Goal: Transaction & Acquisition: Purchase product/service

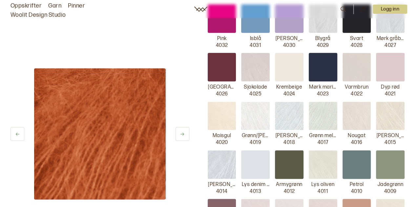
scroll to position [343, 0]
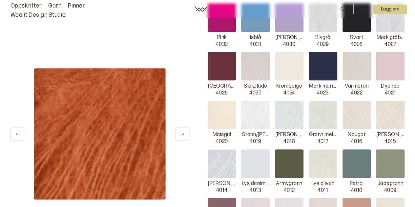
click at [287, 132] on p "[PERSON_NAME]" at bounding box center [289, 135] width 28 height 7
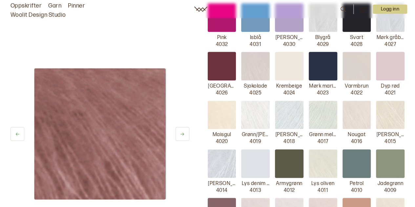
click at [292, 105] on img at bounding box center [289, 115] width 29 height 29
click at [293, 104] on img at bounding box center [289, 115] width 29 height 29
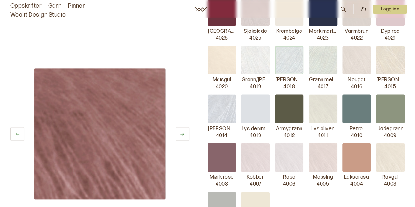
scroll to position [398, 0]
click at [291, 57] on img at bounding box center [289, 60] width 29 height 29
click at [322, 55] on img at bounding box center [323, 60] width 29 height 29
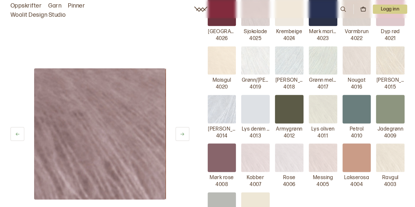
click at [293, 57] on img at bounding box center [289, 60] width 29 height 29
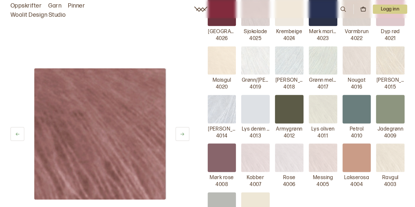
click at [259, 53] on img at bounding box center [255, 60] width 29 height 29
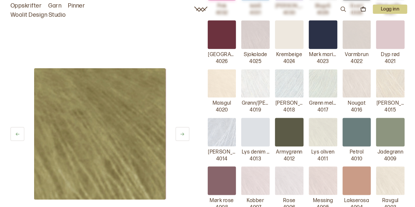
scroll to position [375, 0]
click at [81, 140] on img at bounding box center [99, 133] width 131 height 131
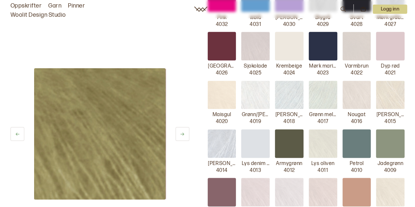
scroll to position [363, 0]
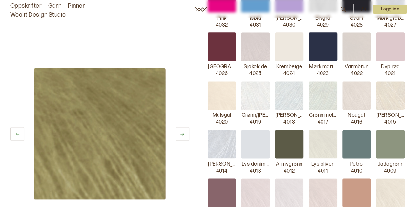
click at [292, 83] on img at bounding box center [289, 95] width 29 height 29
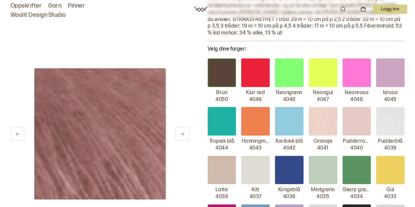
scroll to position [220, 0]
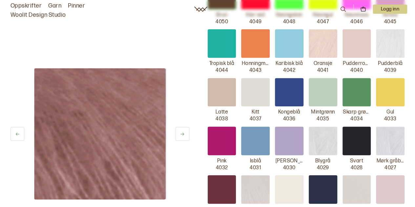
click at [180, 131] on button at bounding box center [183, 134] width 14 height 14
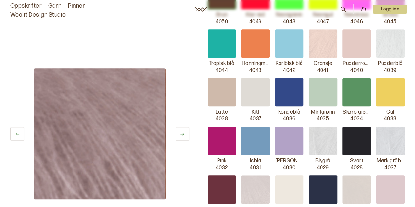
click at [180, 131] on button at bounding box center [183, 134] width 14 height 14
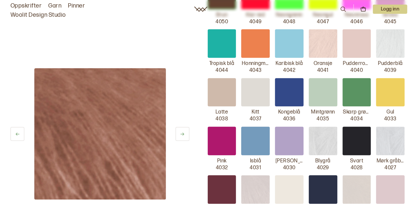
click at [181, 131] on button at bounding box center [183, 134] width 14 height 14
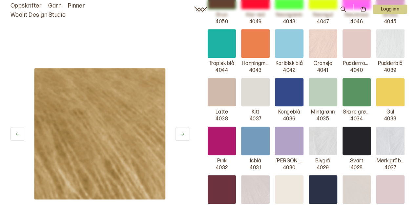
click at [181, 131] on button at bounding box center [183, 134] width 14 height 14
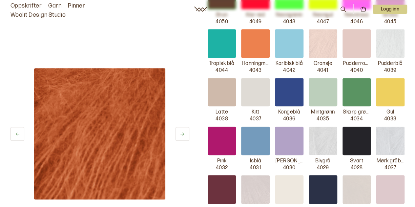
click at [181, 131] on button at bounding box center [183, 134] width 14 height 14
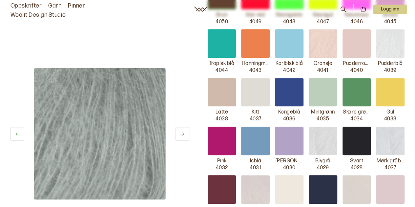
click at [181, 131] on button at bounding box center [183, 134] width 14 height 14
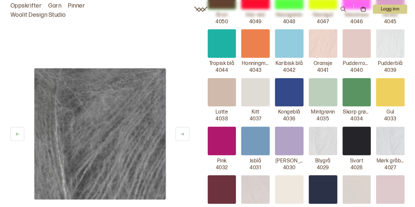
click at [181, 131] on button at bounding box center [183, 134] width 14 height 14
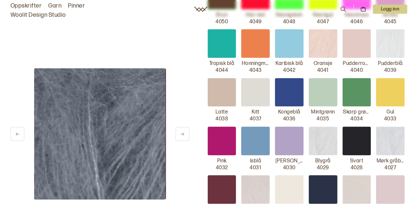
click at [181, 131] on button at bounding box center [183, 134] width 14 height 14
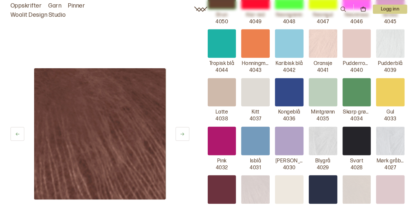
click at [181, 131] on button at bounding box center [183, 134] width 14 height 14
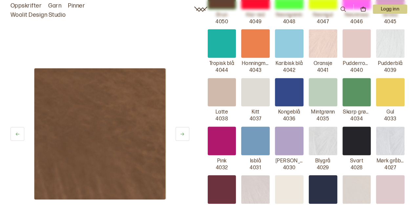
click at [181, 131] on button at bounding box center [183, 134] width 14 height 14
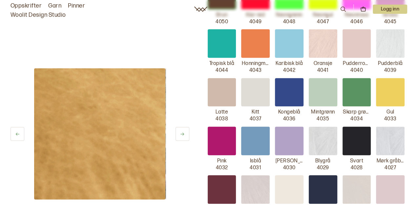
click at [181, 131] on button at bounding box center [183, 134] width 14 height 14
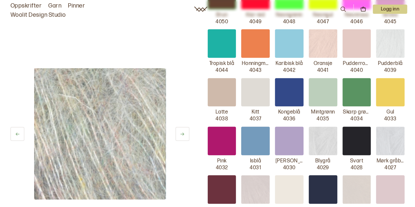
click at [106, 136] on img at bounding box center [99, 133] width 131 height 131
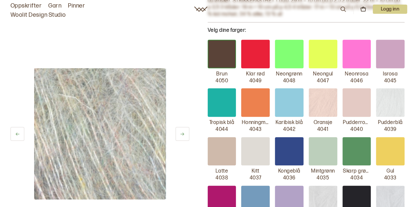
scroll to position [245, 0]
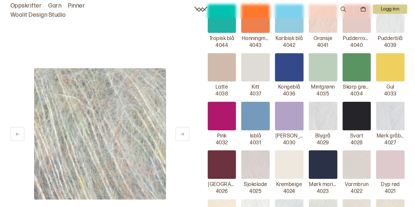
click at [328, 110] on img at bounding box center [323, 116] width 29 height 29
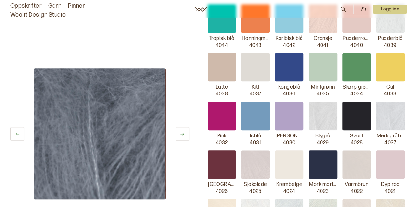
click at [328, 110] on img at bounding box center [323, 116] width 29 height 29
click at [286, 105] on div at bounding box center [289, 116] width 29 height 29
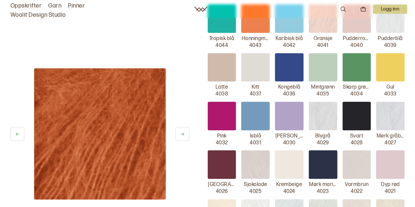
click at [287, 105] on div at bounding box center [289, 116] width 29 height 29
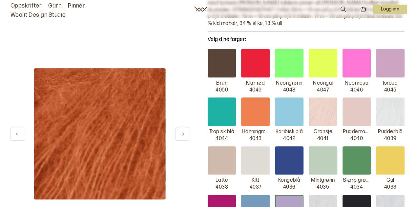
scroll to position [151, 0]
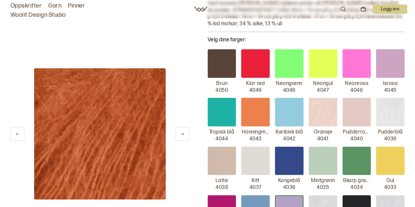
click at [260, 98] on div at bounding box center [255, 112] width 29 height 29
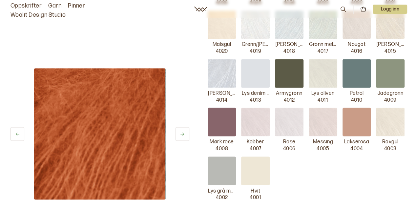
scroll to position [432, 0]
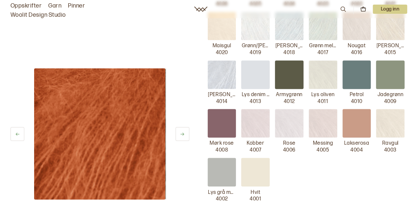
click at [289, 68] on div at bounding box center [289, 74] width 29 height 29
click at [328, 68] on img at bounding box center [323, 74] width 29 height 29
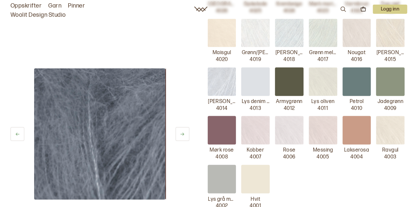
scroll to position [424, 0]
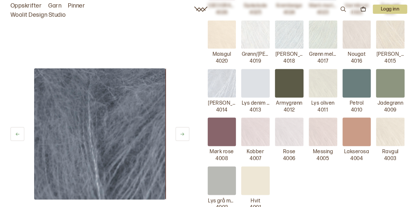
click at [330, 122] on img at bounding box center [323, 132] width 29 height 29
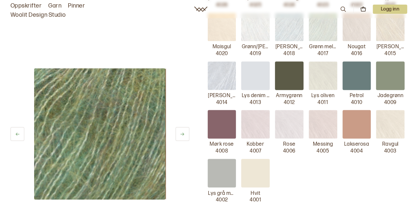
scroll to position [431, 0]
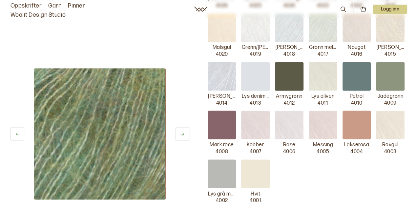
click at [181, 135] on icon at bounding box center [182, 134] width 5 height 5
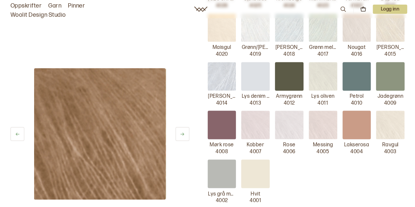
click at [181, 135] on icon at bounding box center [182, 134] width 5 height 5
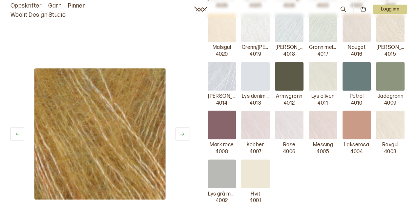
click at [181, 135] on icon at bounding box center [182, 134] width 5 height 5
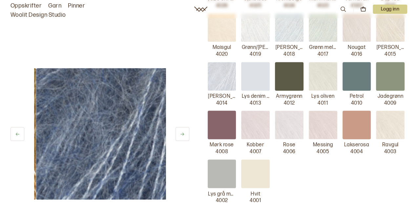
click at [181, 135] on icon at bounding box center [182, 134] width 5 height 5
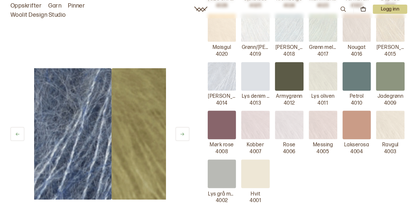
click at [181, 135] on icon at bounding box center [182, 134] width 5 height 5
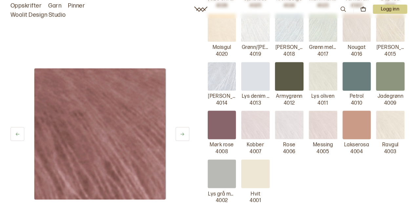
click at [181, 135] on icon at bounding box center [182, 134] width 5 height 5
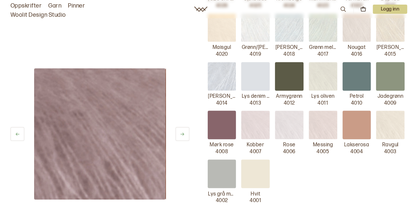
click at [181, 135] on icon at bounding box center [182, 134] width 5 height 5
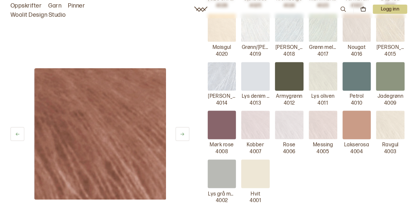
click at [181, 135] on icon at bounding box center [182, 134] width 5 height 5
